Goal: Information Seeking & Learning: Learn about a topic

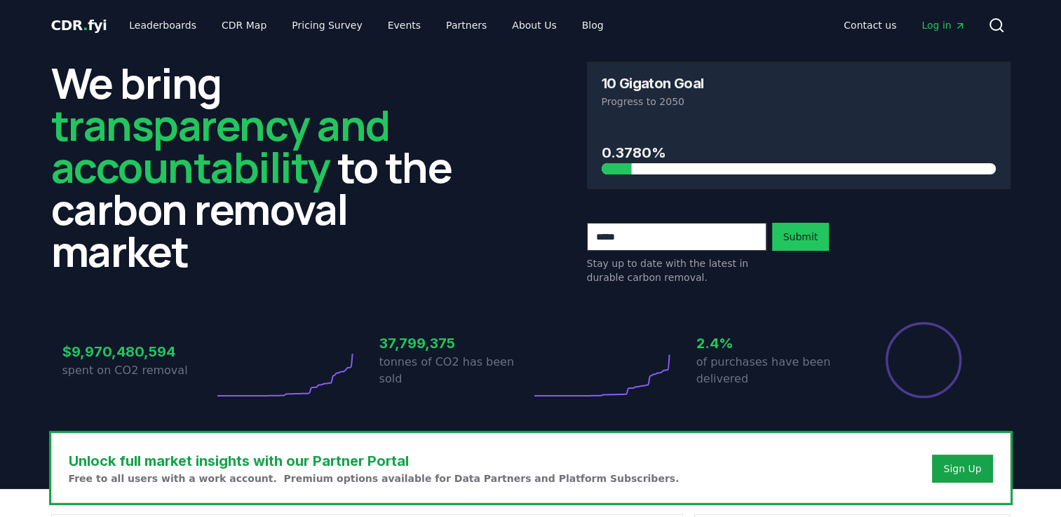
click at [942, 25] on span "Log in" at bounding box center [942, 25] width 43 height 14
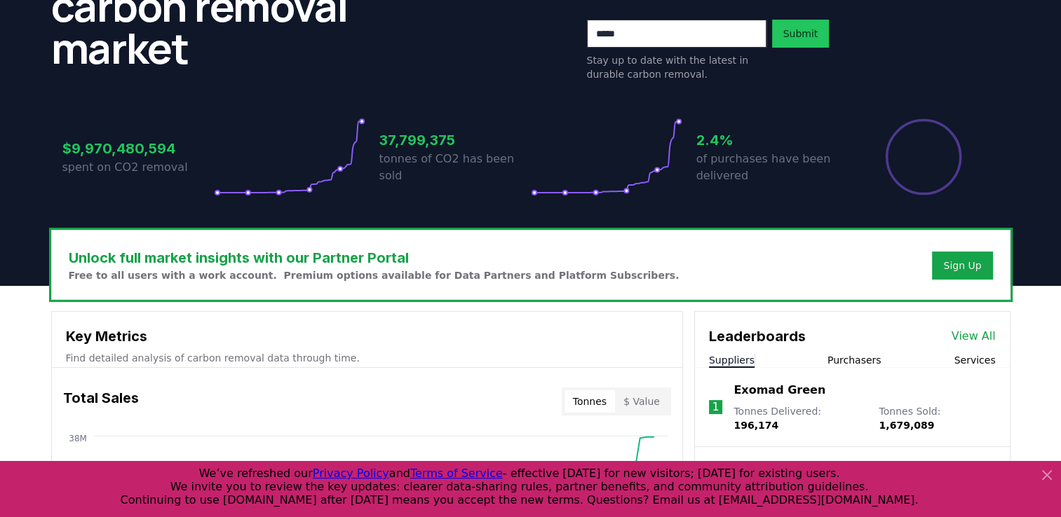
scroll to position [421, 0]
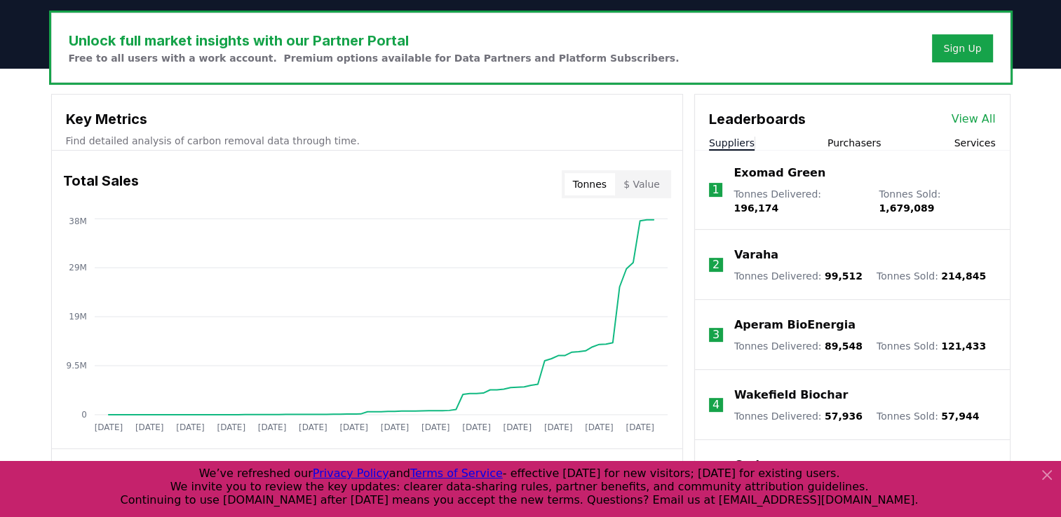
click at [1047, 473] on icon at bounding box center [1046, 475] width 17 height 17
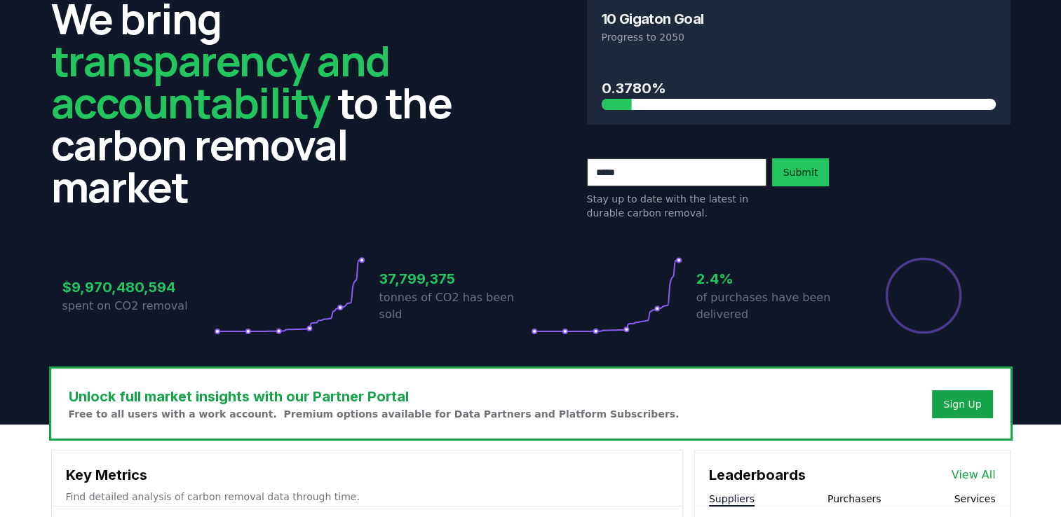
scroll to position [0, 0]
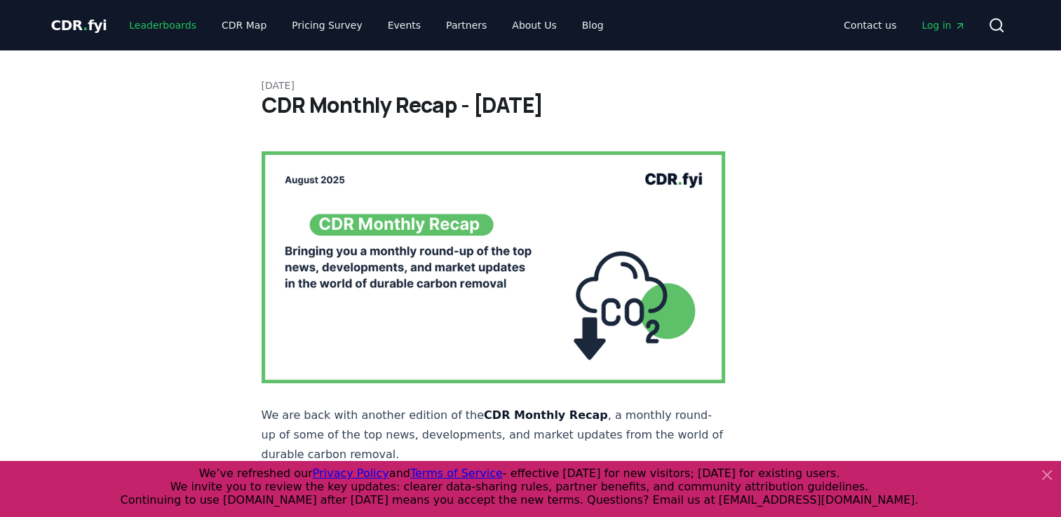
click at [160, 26] on link "Leaderboards" at bounding box center [163, 25] width 90 height 25
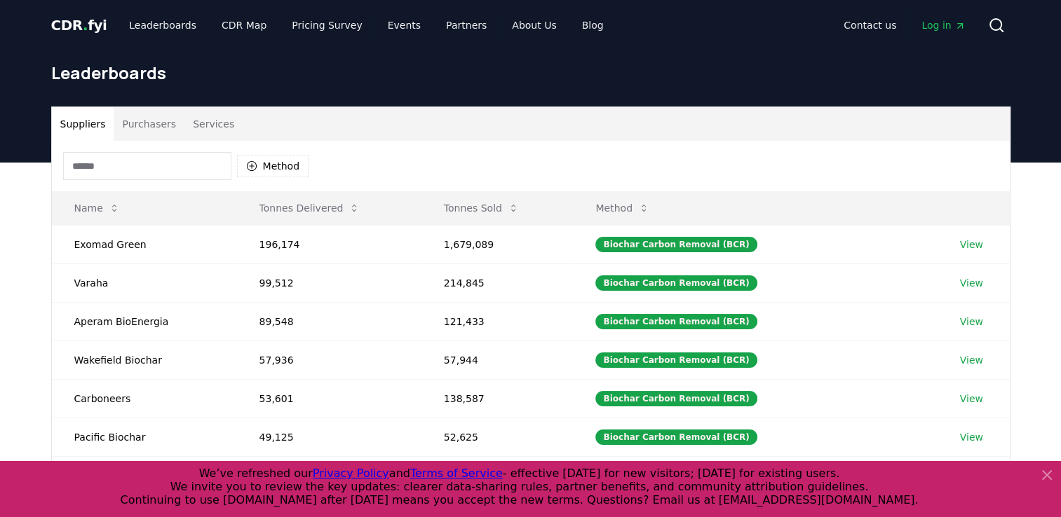
click at [164, 129] on button "Purchasers" at bounding box center [149, 124] width 71 height 34
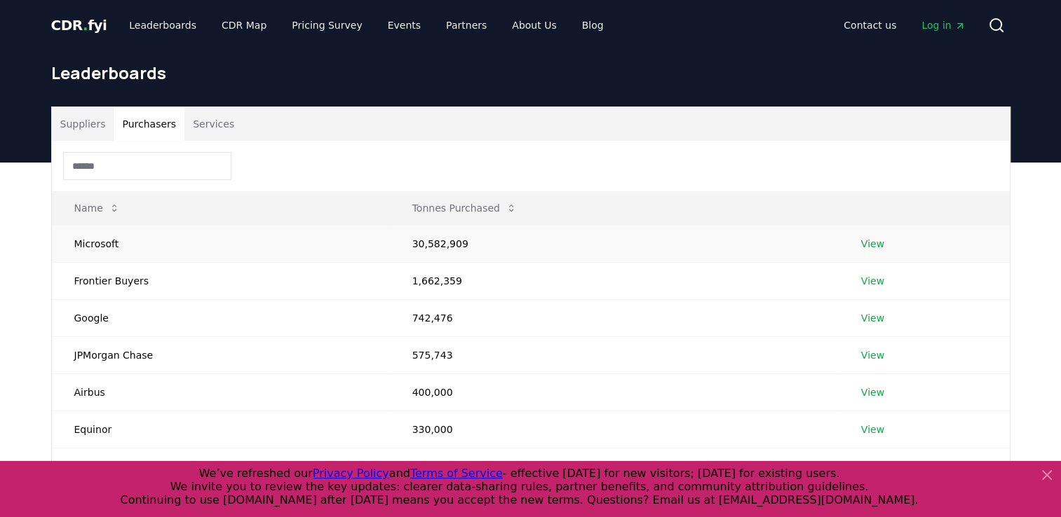
click at [95, 248] on td "Microsoft" at bounding box center [221, 243] width 338 height 37
click at [865, 240] on link "View" at bounding box center [872, 244] width 23 height 14
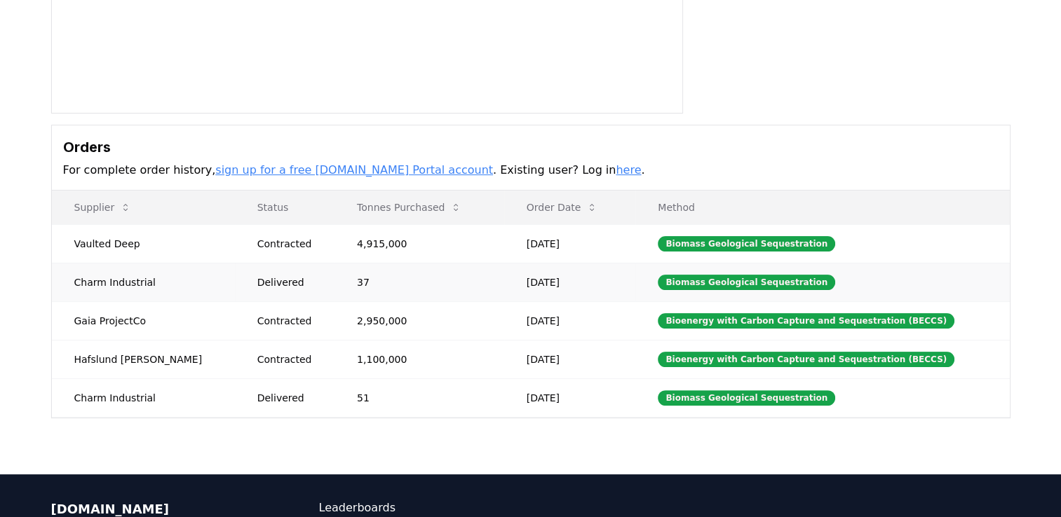
scroll to position [280, 0]
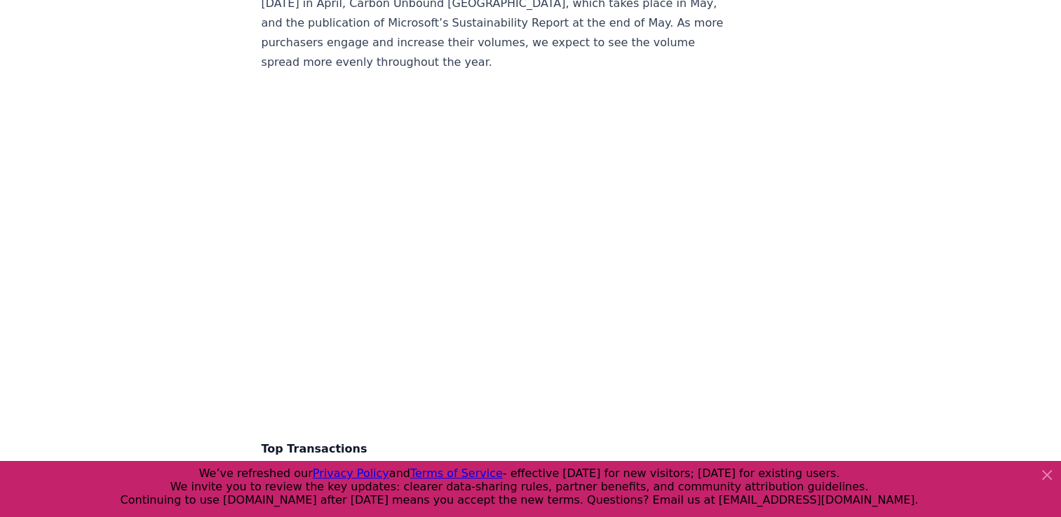
scroll to position [2875, 0]
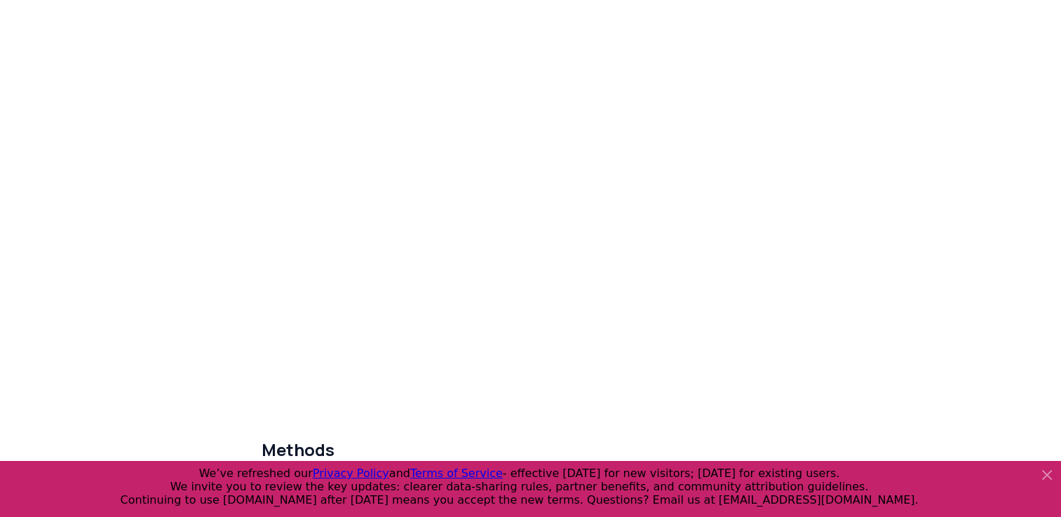
scroll to position [6224, 0]
